Goal: Find specific page/section: Find specific page/section

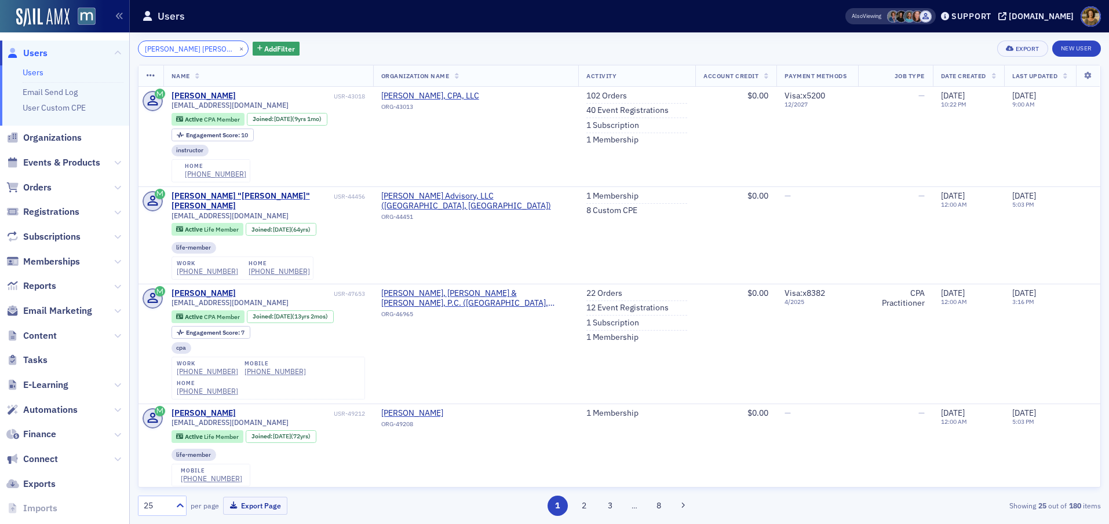
drag, startPoint x: 155, startPoint y: 49, endPoint x: 143, endPoint y: 50, distance: 11.6
click at [143, 50] on input "[PERSON_NAME] [PERSON_NAME]" at bounding box center [193, 49] width 111 height 16
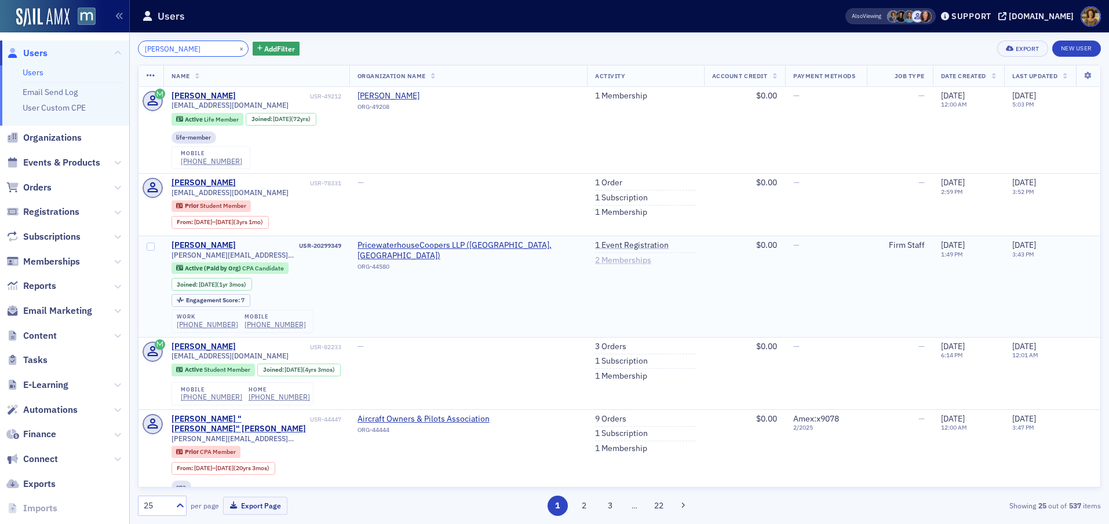
type input "[PERSON_NAME]"
